Goal: Task Accomplishment & Management: Complete application form

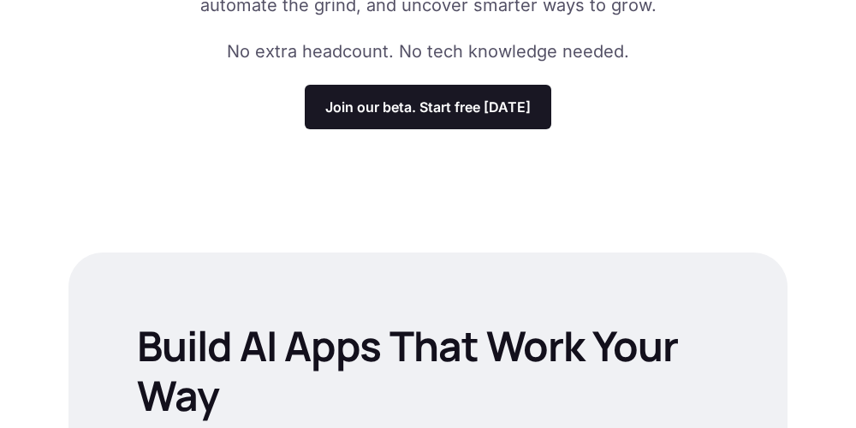
scroll to position [378, 0]
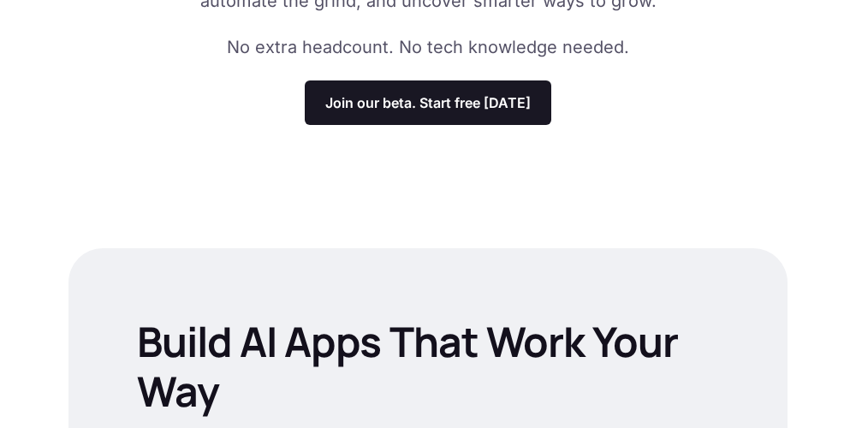
click at [507, 109] on p "Join our beta. Start free today" at bounding box center [427, 102] width 205 height 17
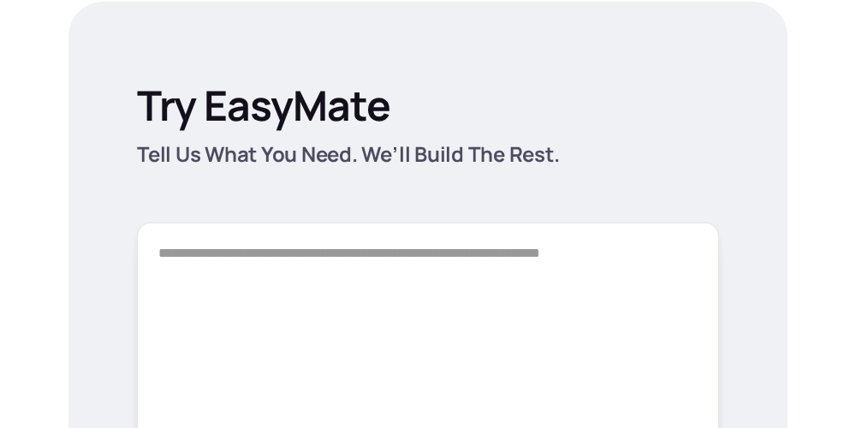
scroll to position [2481, 0]
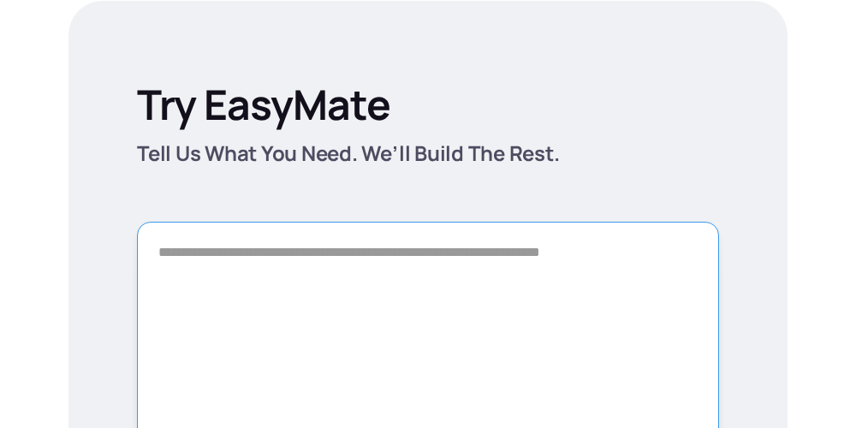
click at [425, 261] on textarea "Form" at bounding box center [428, 342] width 582 height 240
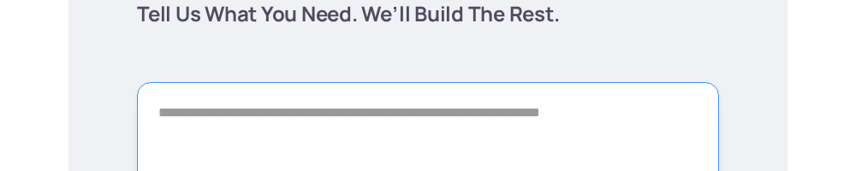
scroll to position [2702, 0]
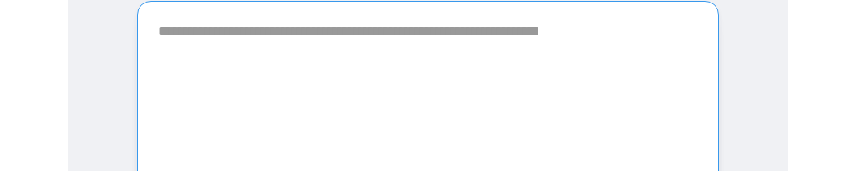
paste textarea "**********"
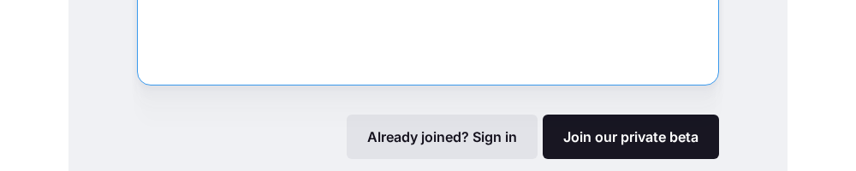
scroll to position [2858, 0]
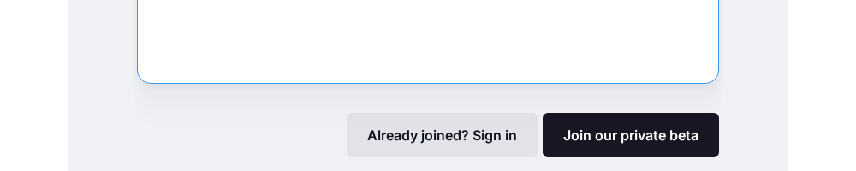
type textarea "**********"
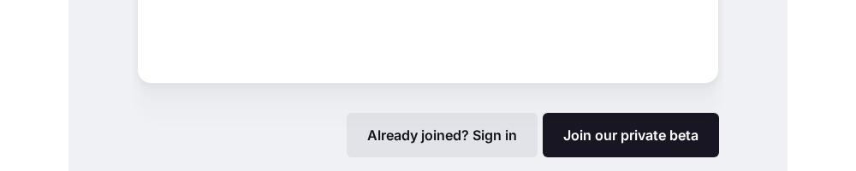
click at [688, 133] on link "Join our private beta" at bounding box center [631, 135] width 176 height 45
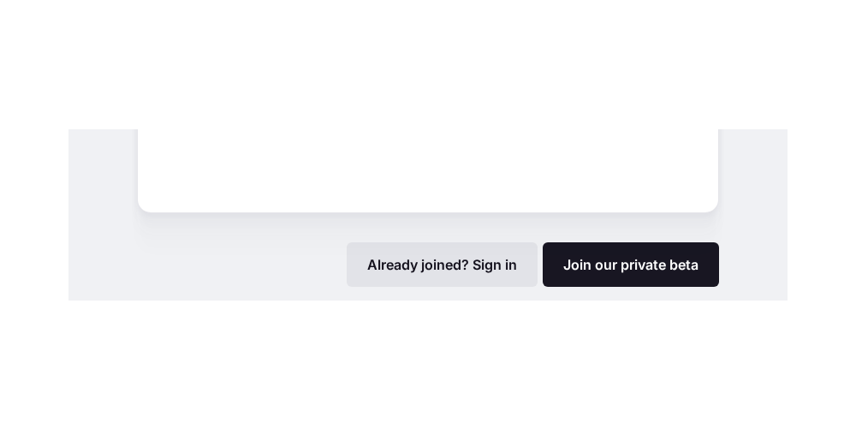
scroll to position [2924, 0]
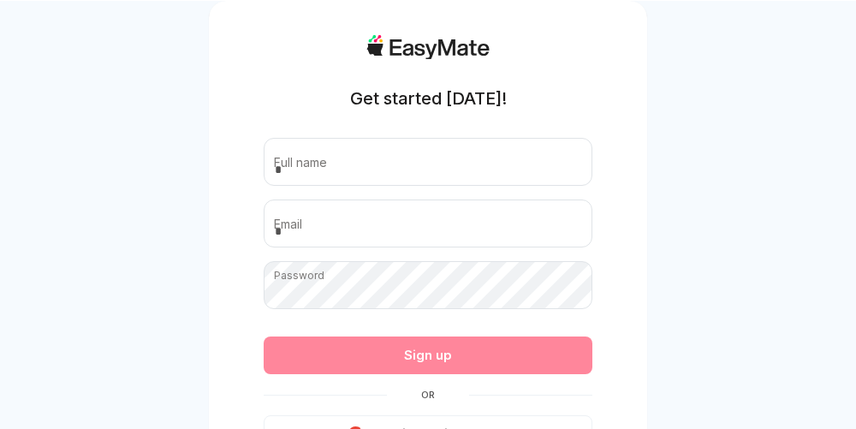
scroll to position [48, 0]
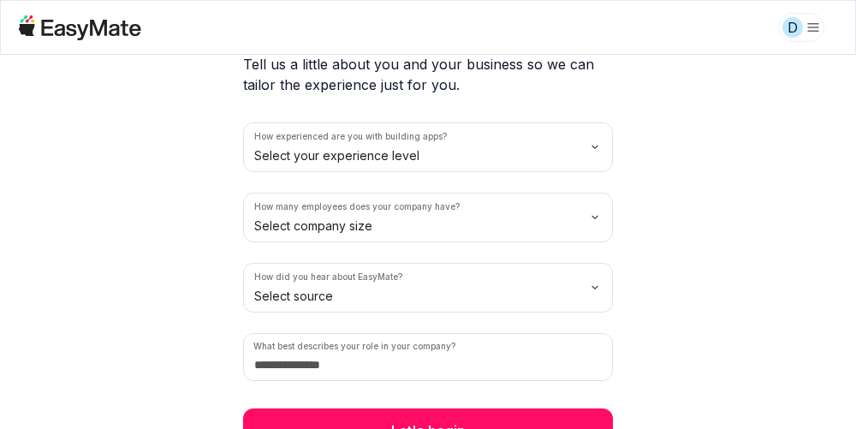
scroll to position [162, 0]
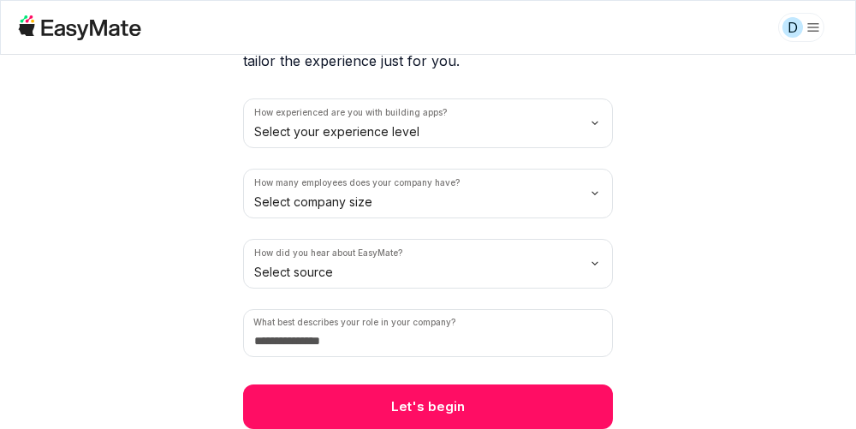
click at [266, 128] on html "D 2 / 2 Before we begin Tell us a little about you and your business so we can …" at bounding box center [428, 214] width 856 height 429
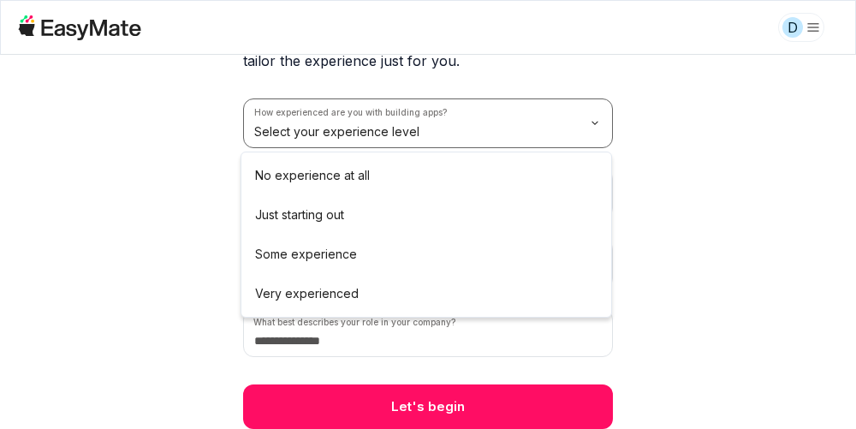
click at [768, 247] on html "D 2 / 2 Before we begin Tell us a little about you and your business so we can …" at bounding box center [428, 214] width 856 height 429
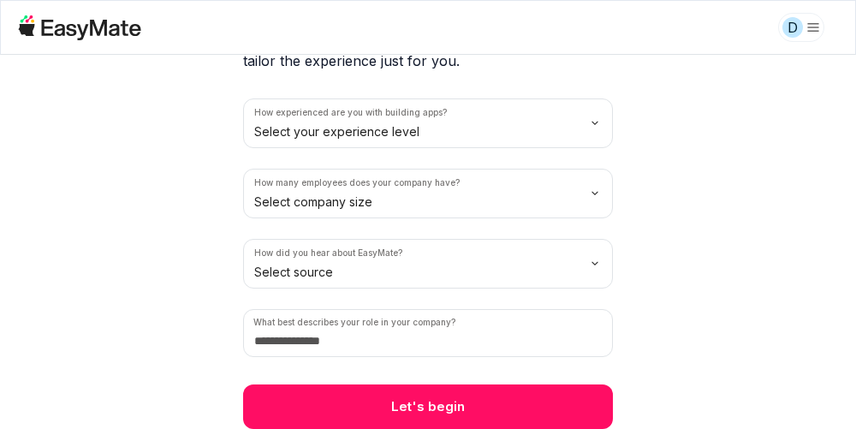
click at [261, 208] on html "D 2 / 2 Before we begin Tell us a little about you and your business so we can …" at bounding box center [428, 214] width 856 height 429
click at [264, 203] on html "D 2 / 2 Before we begin Tell us a little about you and your business so we can …" at bounding box center [428, 214] width 856 height 429
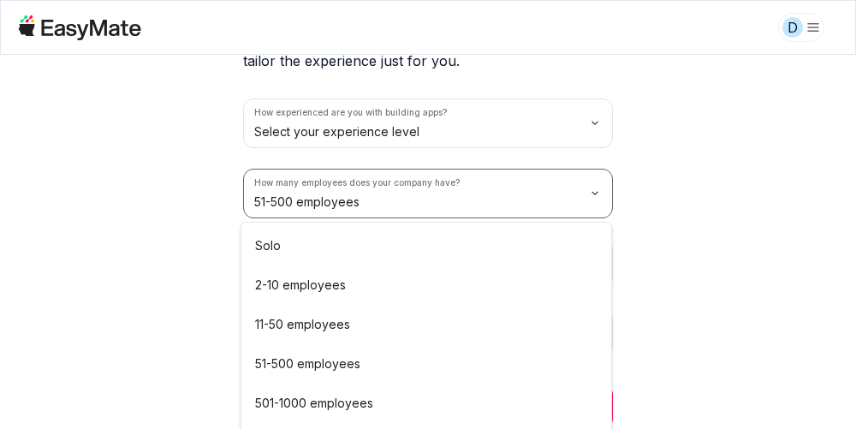
click at [258, 407] on button "Let's begin" at bounding box center [428, 406] width 370 height 45
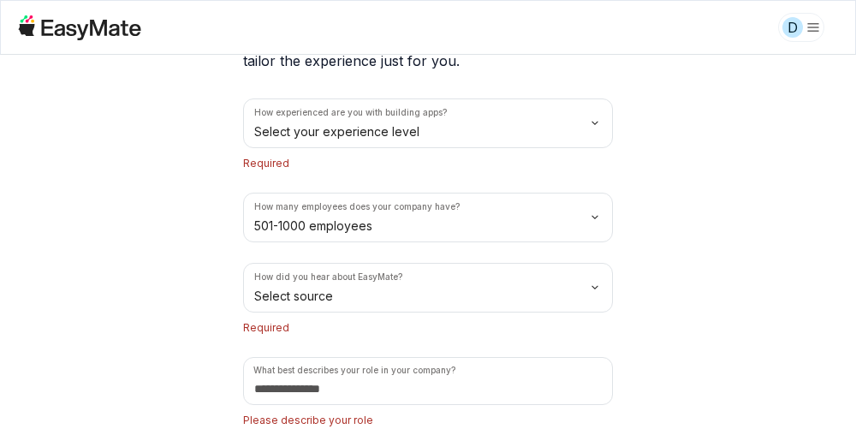
click at [261, 285] on html "D 2 / 2 Before we begin Tell us a little about you and your business so we can …" at bounding box center [428, 214] width 856 height 429
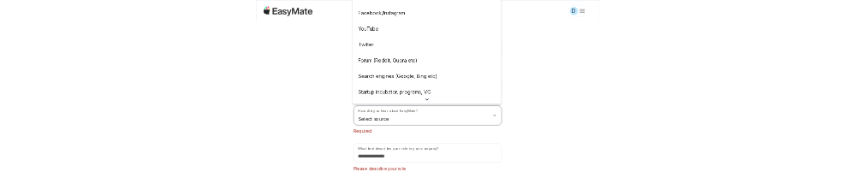
scroll to position [0, 0]
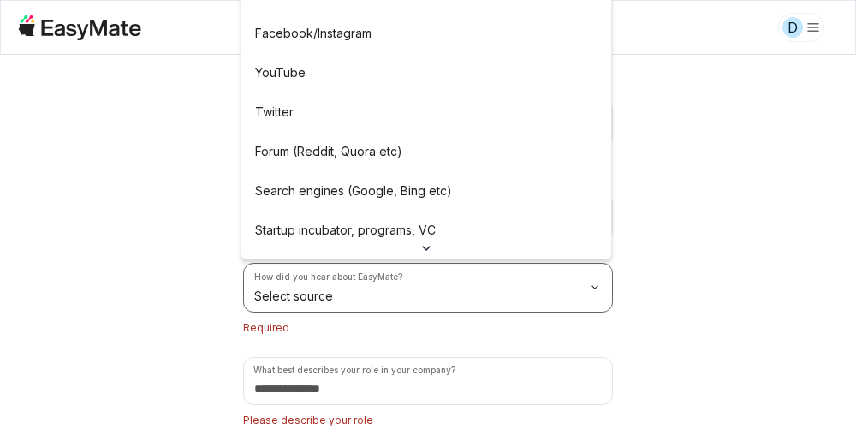
click at [259, 75] on div "2 / 2 Before we begin Tell us a little about you and your business so we can ta…" at bounding box center [428, 197] width 411 height 608
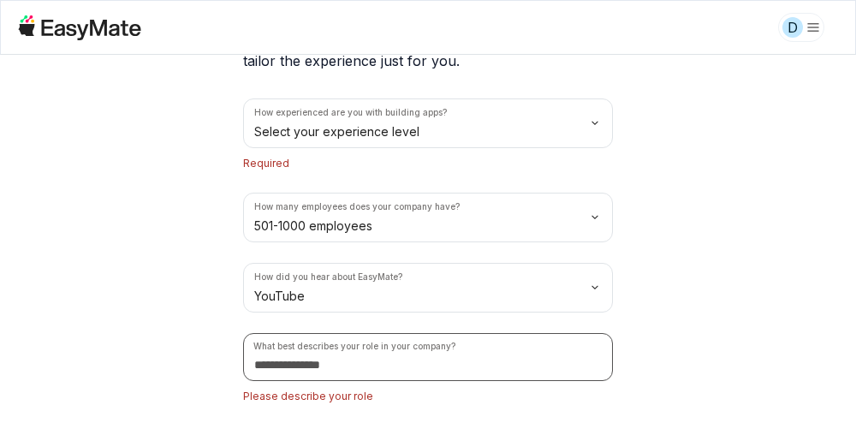
click at [590, 364] on input at bounding box center [428, 357] width 370 height 48
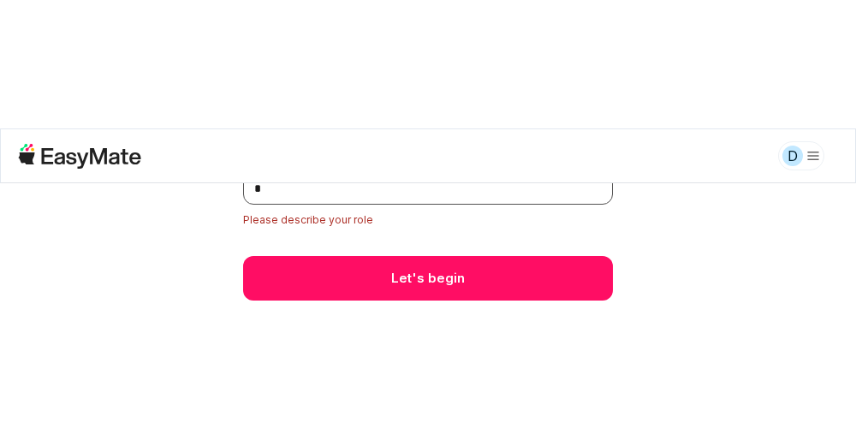
scroll to position [443, 0]
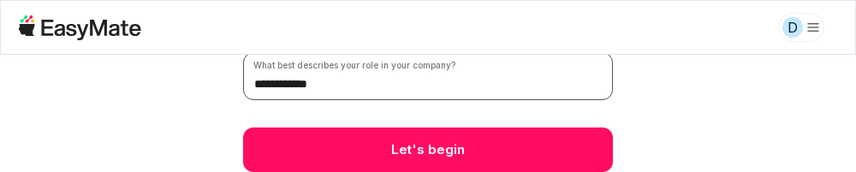
type input "**********"
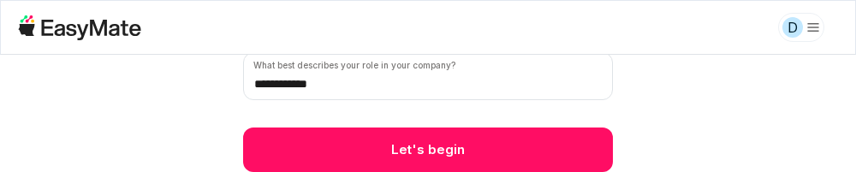
click at [529, 146] on button "Let's begin" at bounding box center [428, 150] width 370 height 45
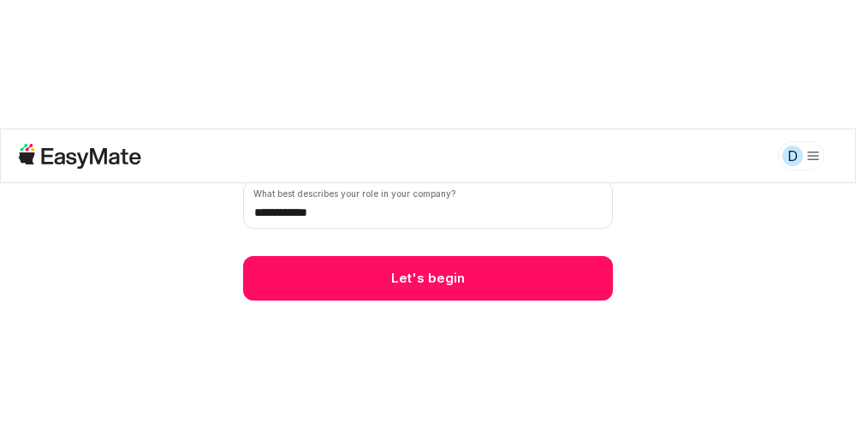
scroll to position [186, 0]
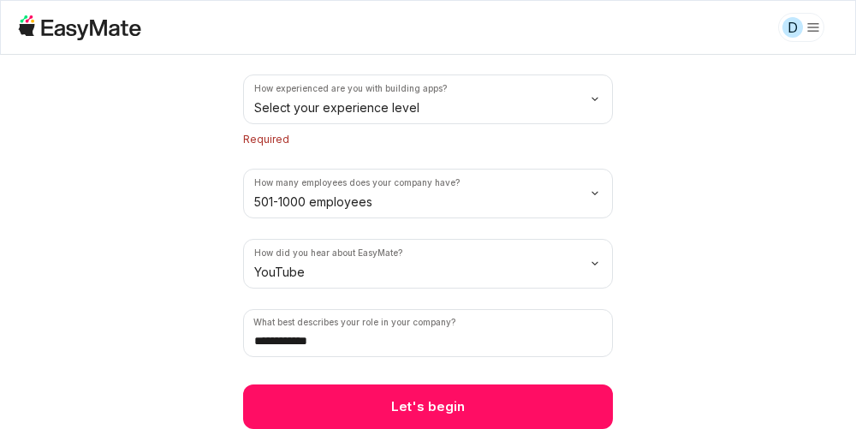
click at [556, 402] on button "Let's begin" at bounding box center [428, 406] width 370 height 45
click at [556, 399] on button "Let's begin" at bounding box center [428, 406] width 370 height 45
click at [554, 399] on button "Let's begin" at bounding box center [428, 406] width 370 height 45
click at [552, 396] on button "Let's begin" at bounding box center [428, 406] width 370 height 45
